Goal: Task Accomplishment & Management: Manage account settings

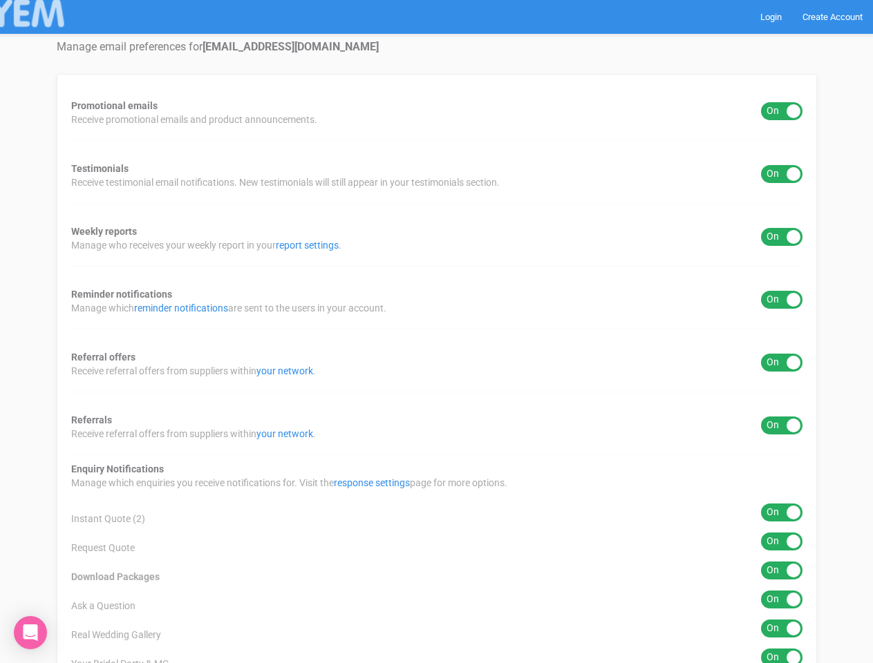
click at [436, 332] on div "Promotional emails ON OFF Receive promotional emails and product announcements.…" at bounding box center [437, 601] width 760 height 1054
click at [782, 111] on div "ON OFF" at bounding box center [781, 111] width 41 height 18
click at [782, 174] on div "ON OFF" at bounding box center [781, 174] width 41 height 18
click at [782, 237] on div "ON OFF" at bounding box center [781, 237] width 41 height 18
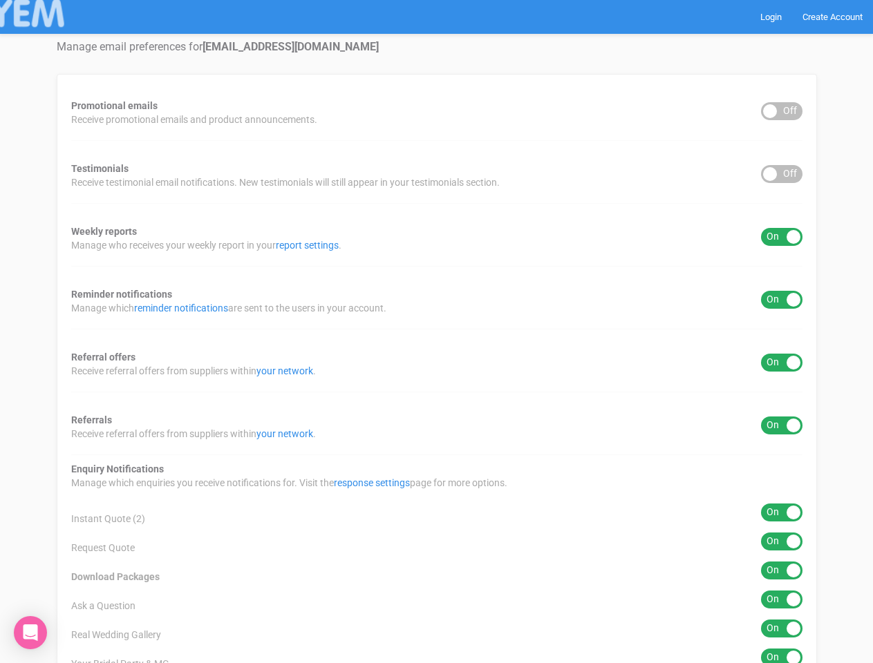
click at [782, 300] on div "ON OFF" at bounding box center [781, 300] width 41 height 18
click at [782, 363] on div "ON OFF" at bounding box center [781, 363] width 41 height 18
click at [782, 426] on div "ON OFF" at bounding box center [781, 426] width 41 height 18
click at [782, 513] on div "ON OFF" at bounding box center [781, 513] width 41 height 18
click at [782, 542] on div "ON OFF" at bounding box center [781, 542] width 41 height 18
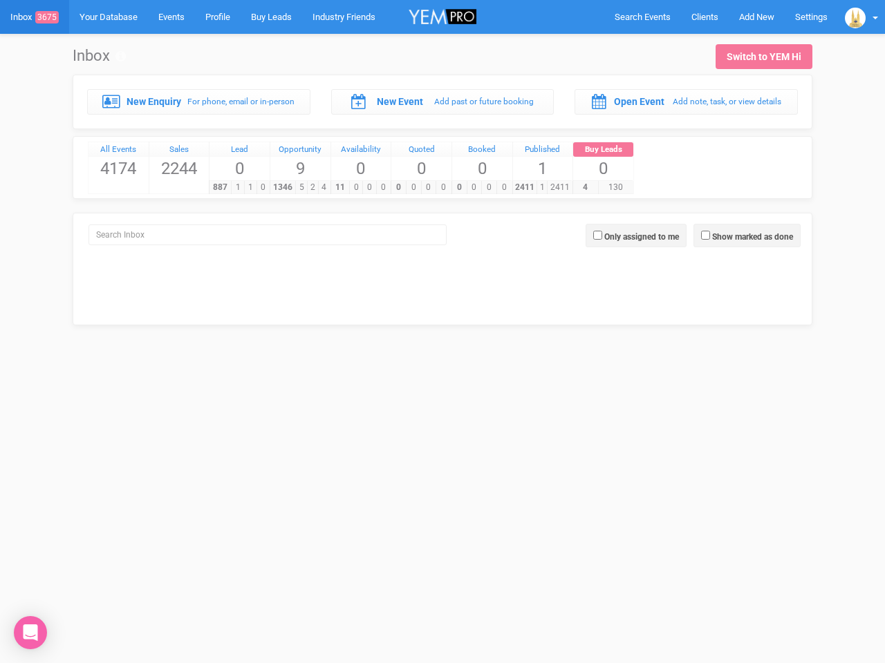
click at [442, 180] on div "0 0 0 0" at bounding box center [420, 187] width 60 height 14
click at [642, 17] on span "Search Events" at bounding box center [642, 17] width 56 height 10
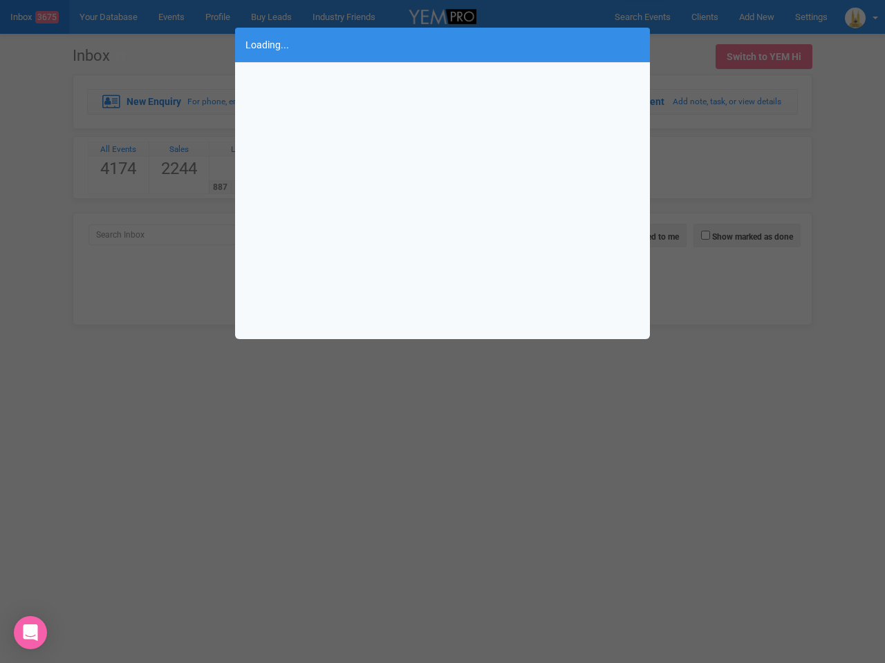
click at [756, 17] on div "Loading..." at bounding box center [442, 331] width 885 height 663
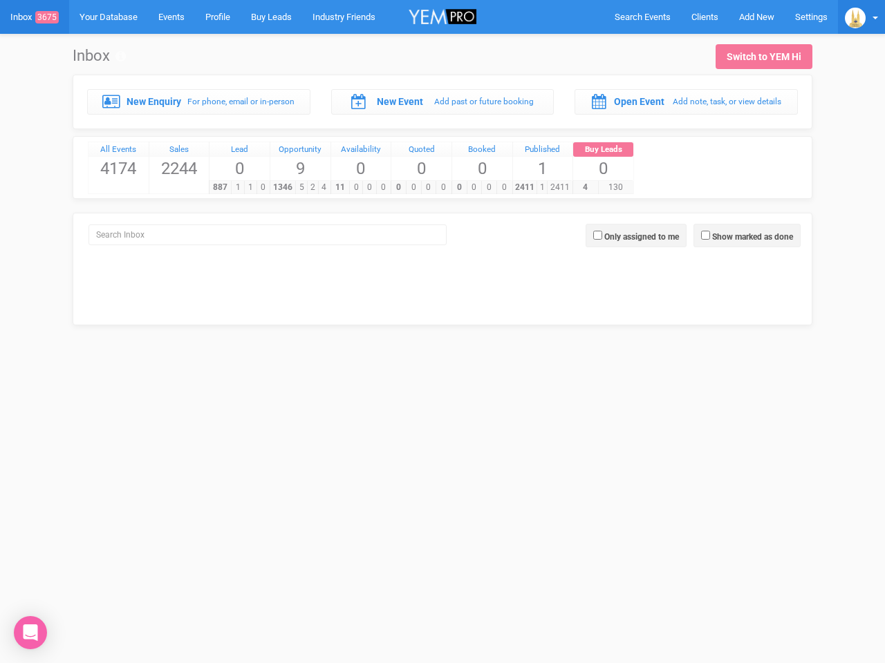
click at [861, 17] on img at bounding box center [855, 18] width 21 height 21
click at [746, 236] on label "Show marked as done" at bounding box center [752, 237] width 81 height 12
click at [710, 236] on input "Show marked as done" at bounding box center [705, 235] width 9 height 9
checkbox input "true"
click at [636, 236] on label "Only assigned to me" at bounding box center [641, 237] width 75 height 12
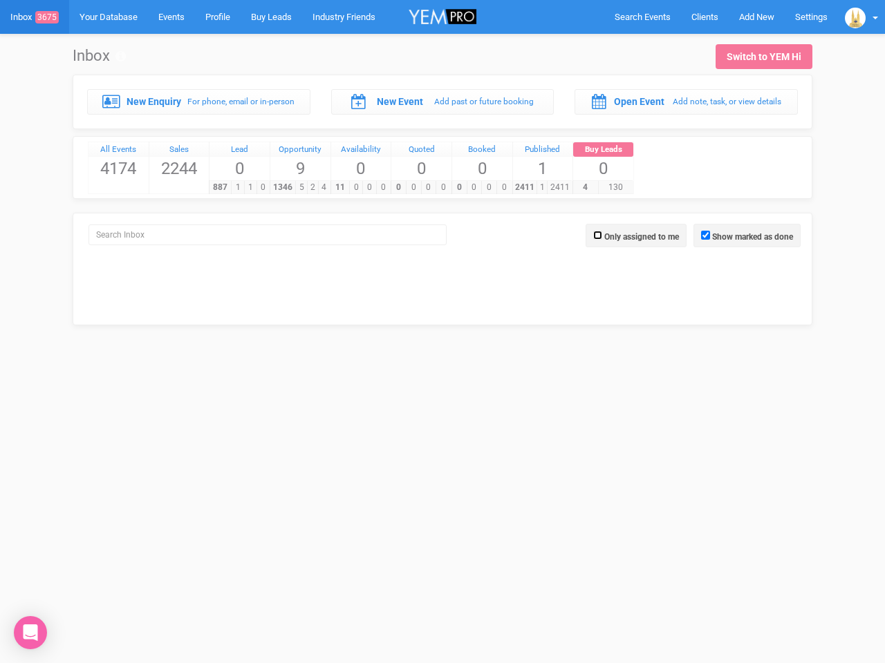
click at [602, 236] on input "Only assigned to me" at bounding box center [597, 235] width 9 height 9
checkbox input "true"
click at [30, 633] on icon "Open Intercom Messenger" at bounding box center [30, 633] width 15 height 17
